Goal: Transaction & Acquisition: Download file/media

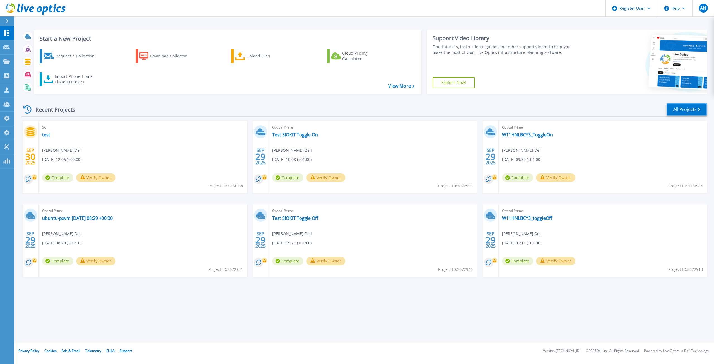
click at [670, 107] on link "All Projects" at bounding box center [687, 109] width 40 height 13
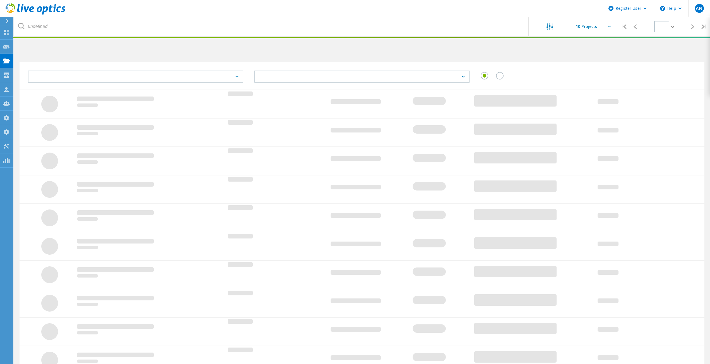
type input "1"
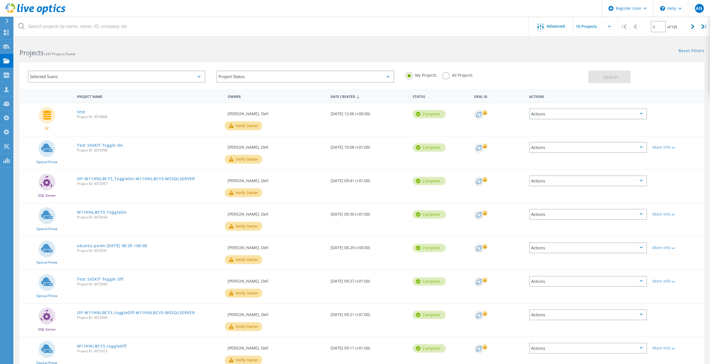
click at [82, 78] on div "Selected Scans" at bounding box center [116, 77] width 177 height 12
click at [54, 127] on label "Avamar" at bounding box center [121, 128] width 161 height 7
click at [0, 0] on input "Avamar" at bounding box center [0, 0] width 0 height 0
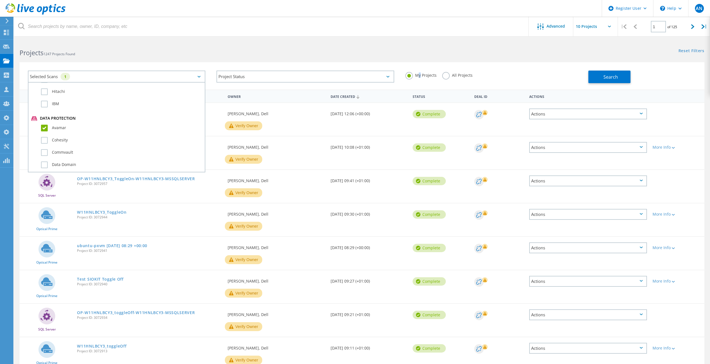
click at [420, 73] on label "My Projects" at bounding box center [420, 74] width 31 height 5
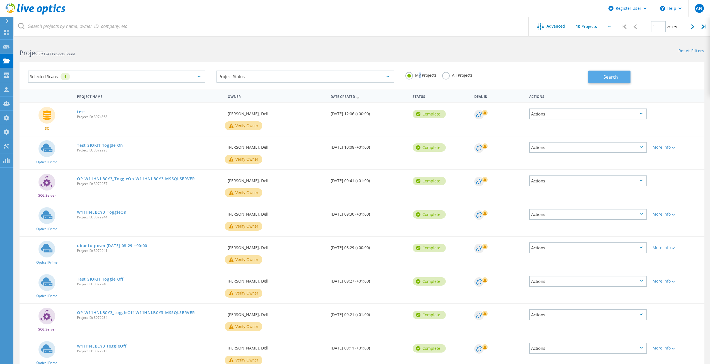
click at [619, 75] on button "Search" at bounding box center [610, 77] width 42 height 13
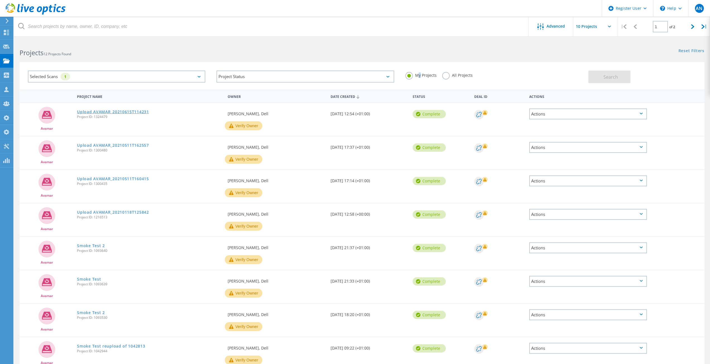
click at [101, 113] on link "Upload AVAMAR_20210615T114231" at bounding box center [113, 112] width 72 height 4
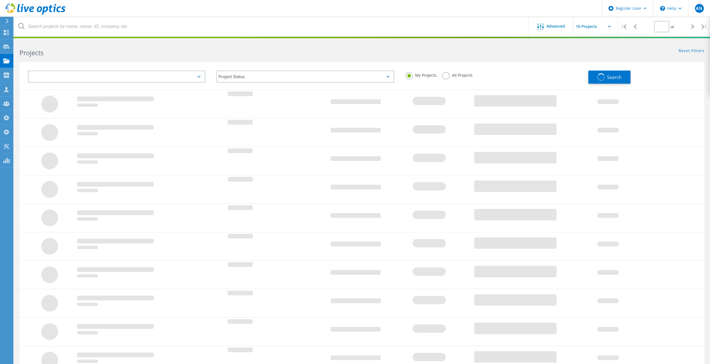
type input "1"
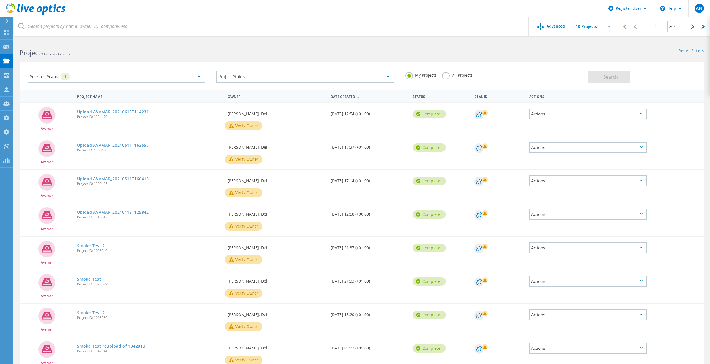
click at [459, 74] on label "All Projects" at bounding box center [457, 74] width 30 height 5
click at [0, 0] on input "All Projects" at bounding box center [0, 0] width 0 height 0
click at [626, 71] on button "Search" at bounding box center [610, 77] width 42 height 13
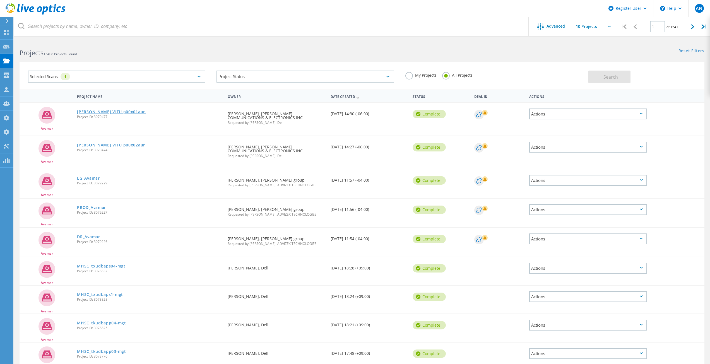
click at [107, 111] on link "COX VITU p00x01aun" at bounding box center [111, 112] width 69 height 4
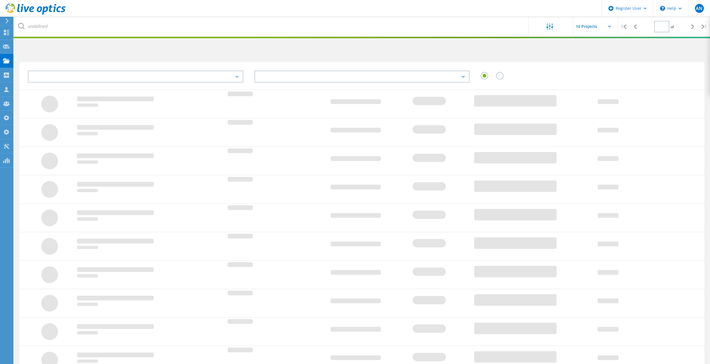
type input "1"
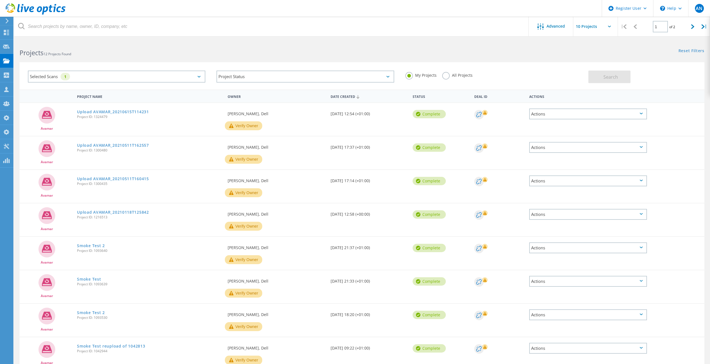
click at [460, 77] on label "All Projects" at bounding box center [457, 74] width 30 height 5
click at [0, 0] on input "All Projects" at bounding box center [0, 0] width 0 height 0
click at [616, 79] on span "Search" at bounding box center [611, 77] width 15 height 6
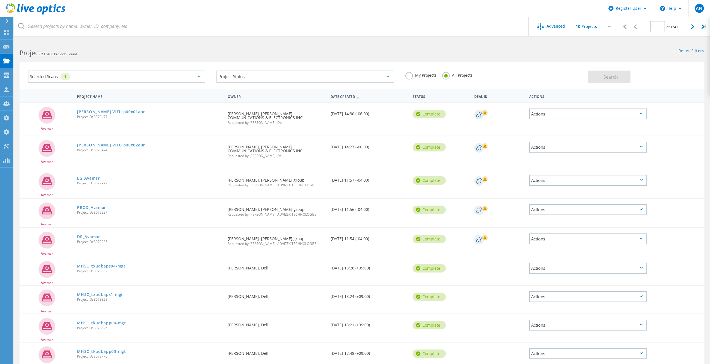
click at [588, 21] on input "text" at bounding box center [601, 27] width 56 height 20
click at [586, 69] on div "Show 40 Projects" at bounding box center [601, 68] width 55 height 9
type input "Show 40 Projects"
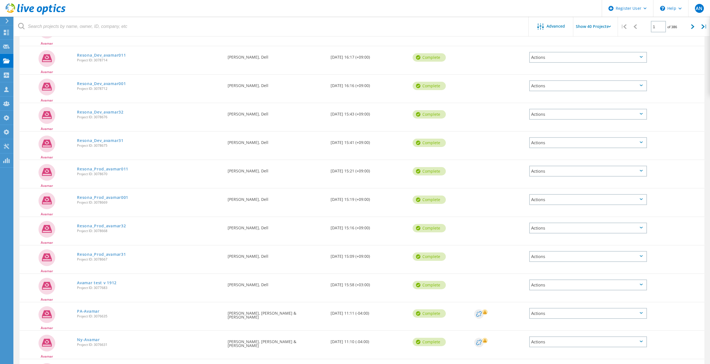
scroll to position [419, 0]
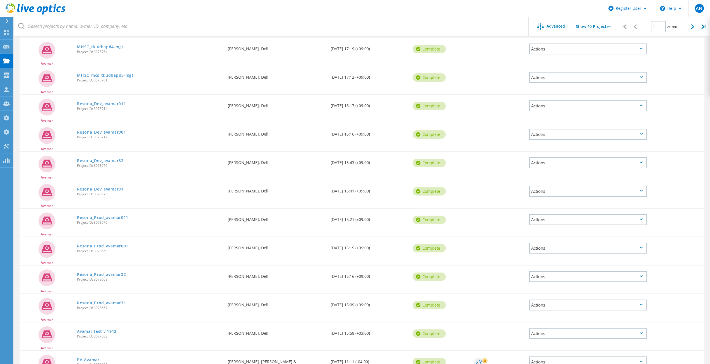
click at [57, 11] on use at bounding box center [36, 8] width 60 height 11
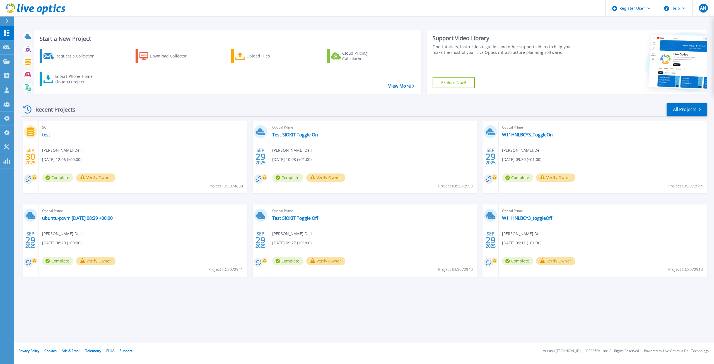
click at [165, 26] on div "Start a New Project Request a Collection Download Collector Upload Files Cloud …" at bounding box center [364, 62] width 686 height 73
click at [161, 112] on div "Recent Projects All Projects" at bounding box center [364, 110] width 686 height 14
click at [163, 61] on div "Download Collector" at bounding box center [172, 56] width 45 height 11
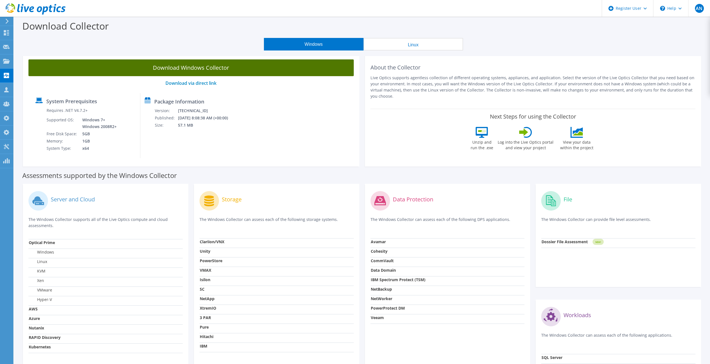
click at [251, 66] on link "Download Windows Collector" at bounding box center [190, 67] width 325 height 17
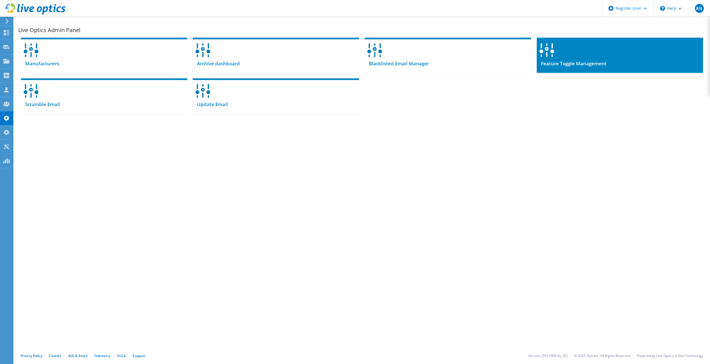
click at [584, 54] on div at bounding box center [620, 48] width 166 height 21
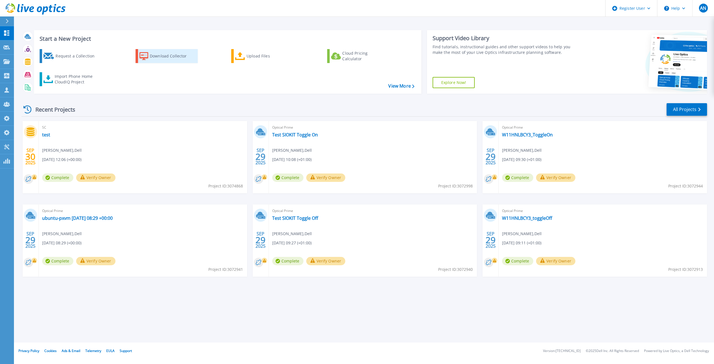
click at [147, 51] on link "Download Collector" at bounding box center [167, 56] width 62 height 14
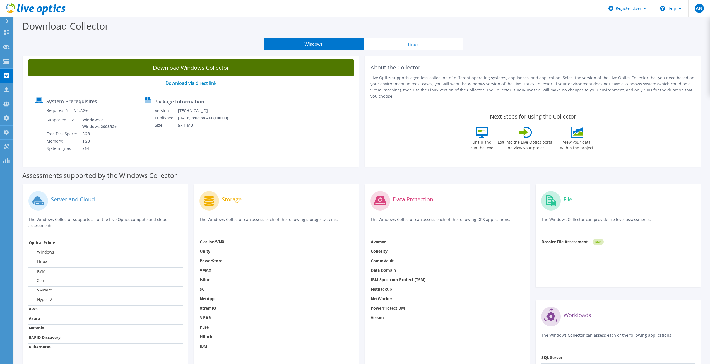
click at [247, 66] on link "Download Windows Collector" at bounding box center [190, 67] width 325 height 17
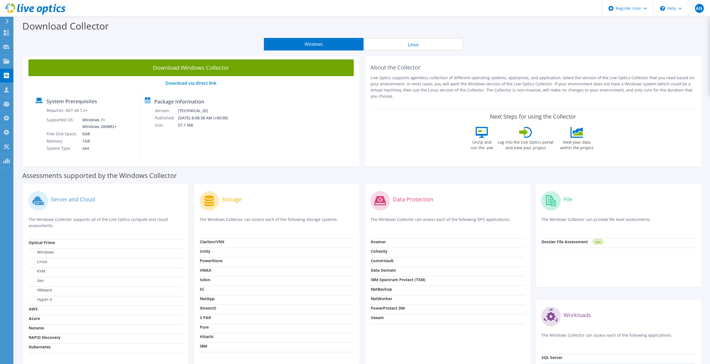
click at [538, 27] on div "Download Collector" at bounding box center [362, 27] width 691 height 21
click at [577, 36] on div "Download Collector" at bounding box center [362, 27] width 691 height 21
click at [205, 37] on div "Download Collector" at bounding box center [362, 27] width 691 height 21
